Goal: Task Accomplishment & Management: Manage account settings

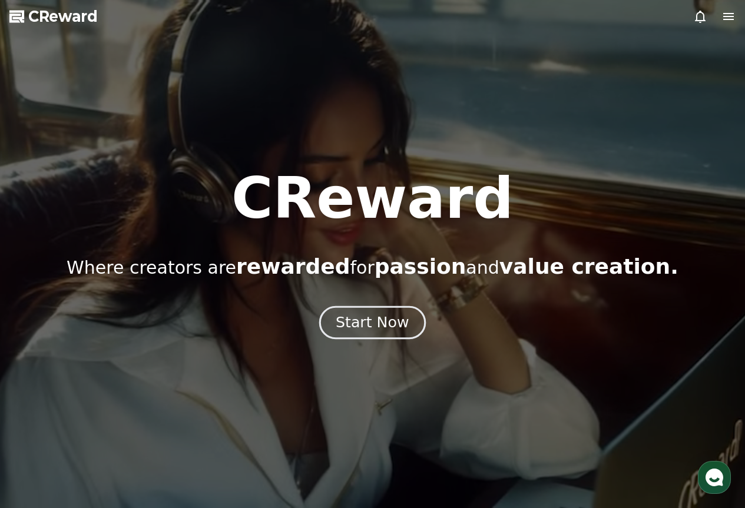
click at [348, 321] on div "Start Now" at bounding box center [371, 323] width 73 height 20
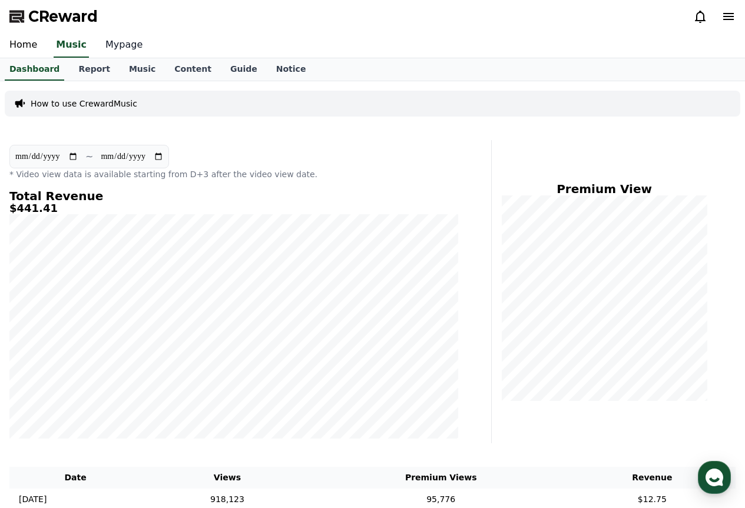
click at [116, 48] on link "Mypage" at bounding box center [124, 45] width 56 height 25
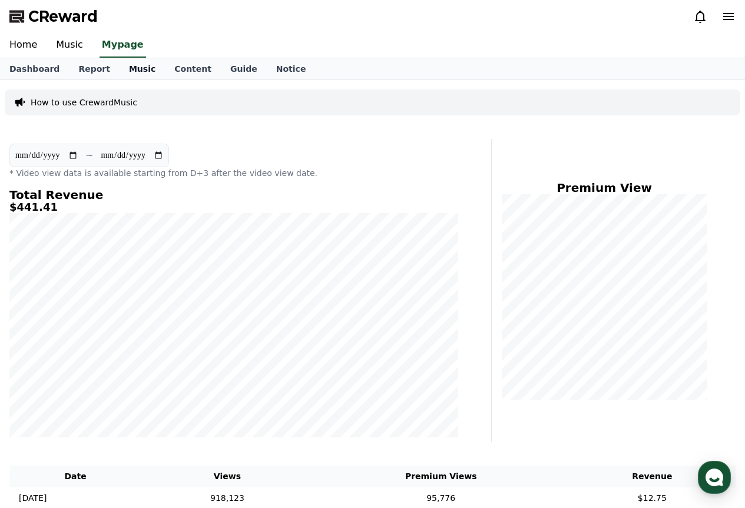
select select "**********"
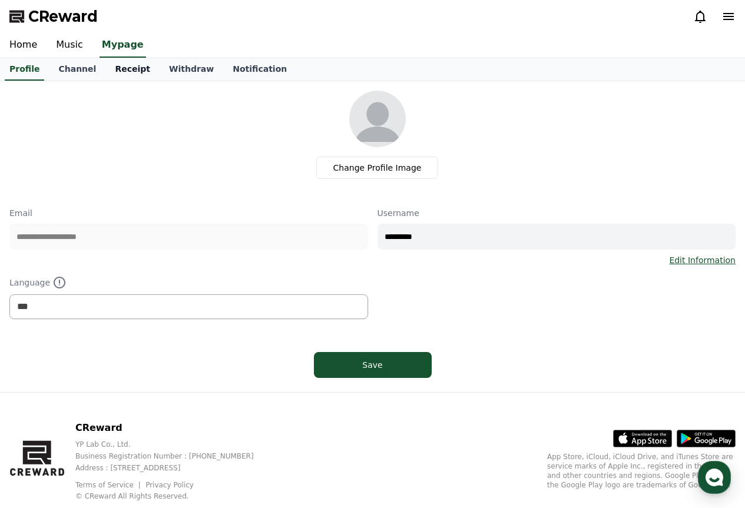
click at [121, 77] on link "Receipt" at bounding box center [132, 69] width 54 height 22
